Goal: Task Accomplishment & Management: Complete application form

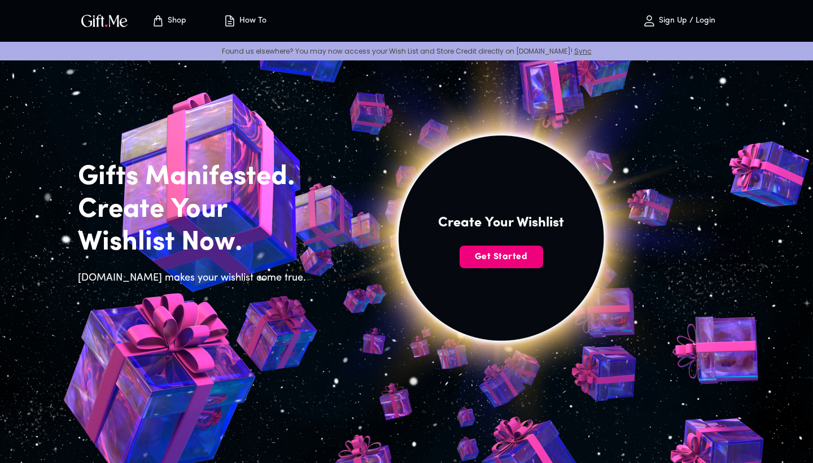
click at [493, 260] on span "Get Started" at bounding box center [502, 257] width 84 height 12
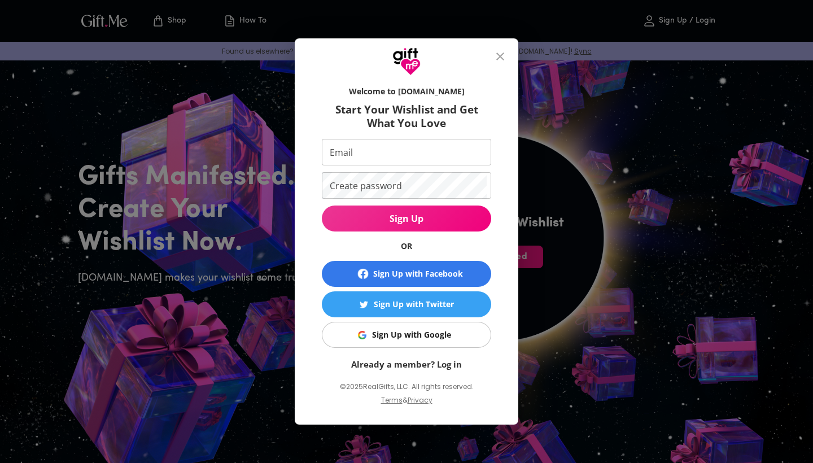
click at [390, 149] on input "Email" at bounding box center [404, 152] width 165 height 27
click at [396, 276] on div "Sign Up with Facebook" at bounding box center [418, 274] width 90 height 12
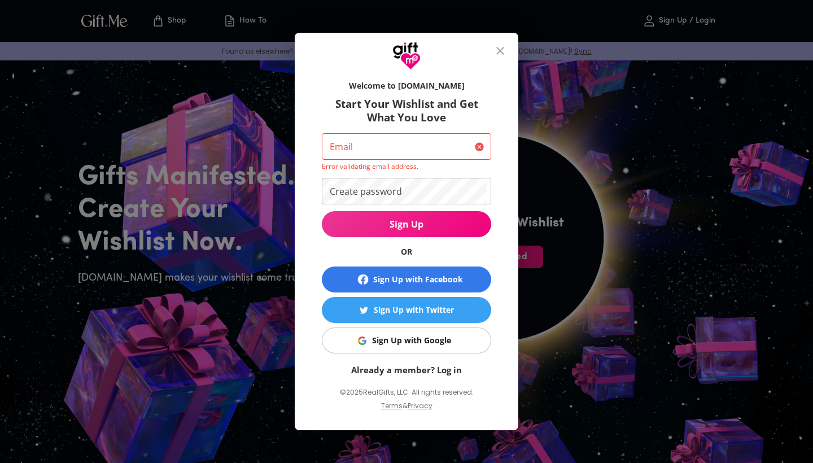
click at [411, 337] on div "Sign Up with Google" at bounding box center [411, 340] width 79 height 12
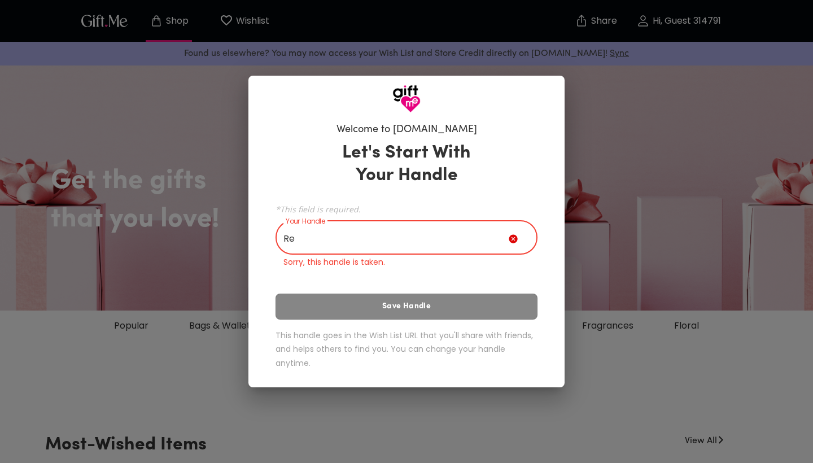
type input "R"
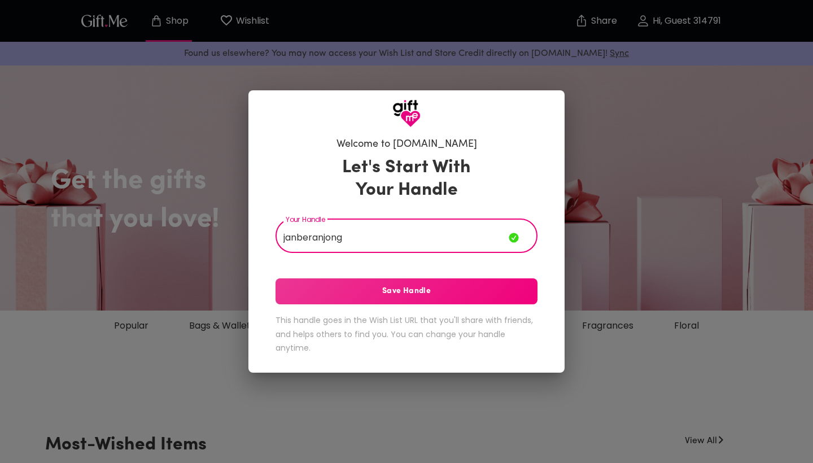
type input "janberanjong"
click at [386, 294] on span "Save Handle" at bounding box center [407, 291] width 262 height 12
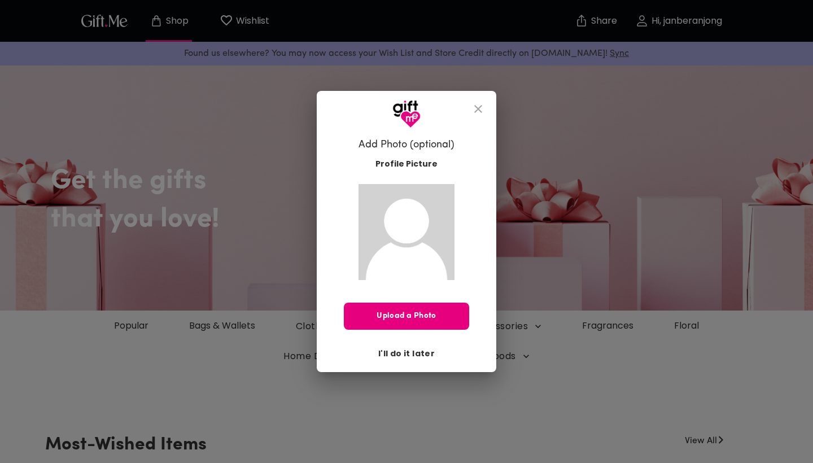
click at [402, 359] on span "I'll do it later" at bounding box center [406, 353] width 56 height 12
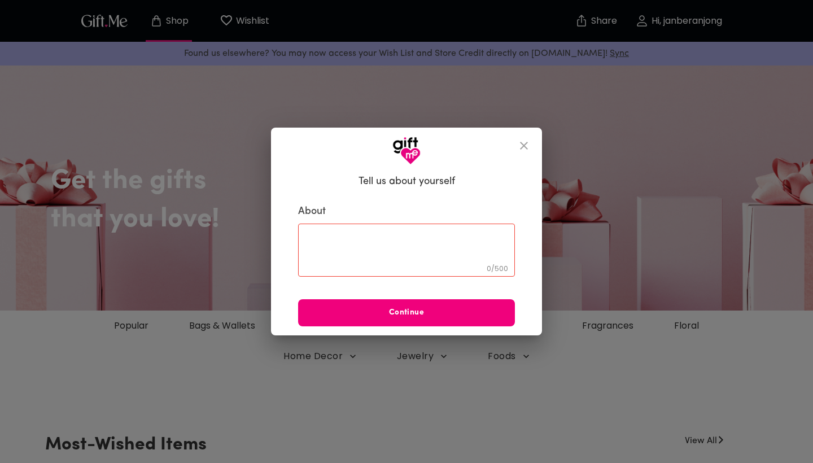
click at [416, 319] on span "Continue" at bounding box center [406, 313] width 217 height 12
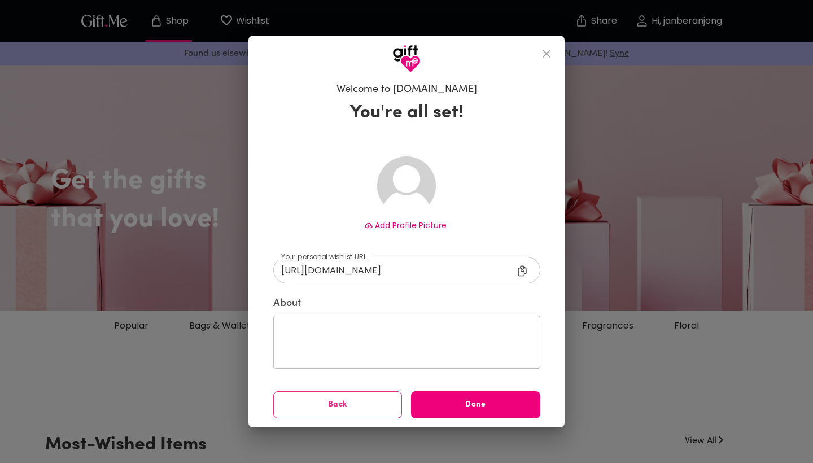
click at [441, 409] on span "Done" at bounding box center [475, 405] width 129 height 12
